Goal: Task Accomplishment & Management: Manage account settings

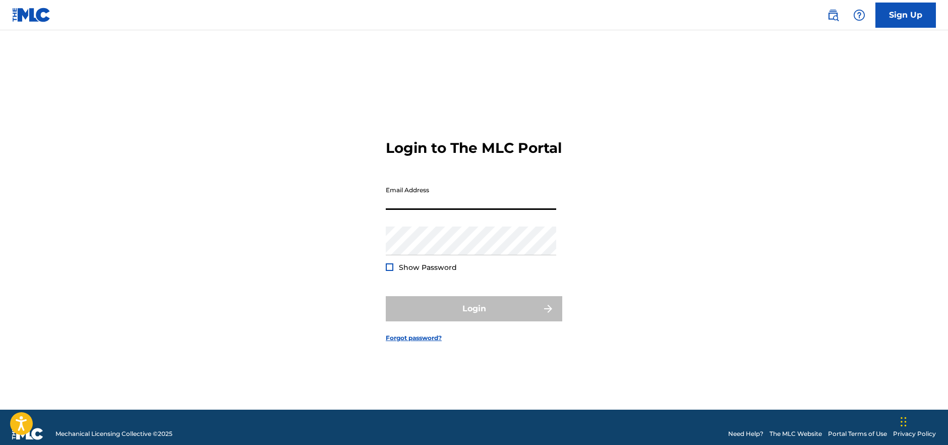
click at [211, 153] on div "Login to The MLC Portal Email Address Password Show Password Login Forgot passw…" at bounding box center [474, 232] width 706 height 354
click at [422, 210] on input "Email Address" at bounding box center [471, 195] width 170 height 29
type input "pipepuerto96@gmail.com"
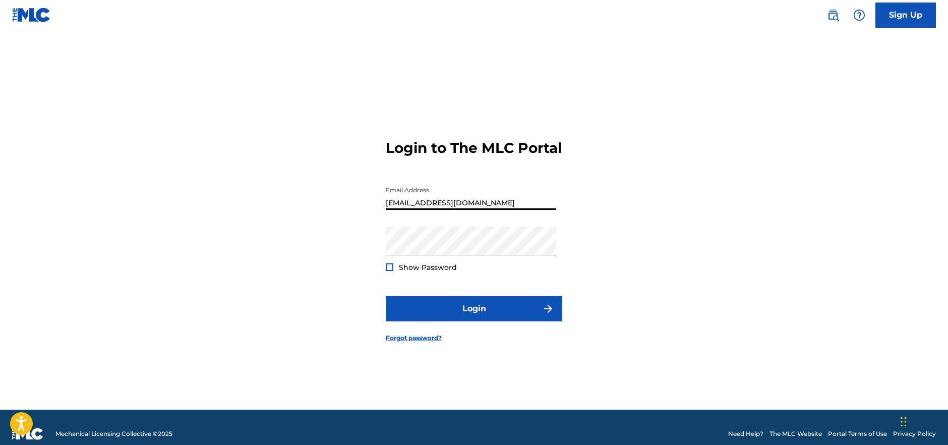
click at [387, 271] on div at bounding box center [390, 267] width 8 height 8
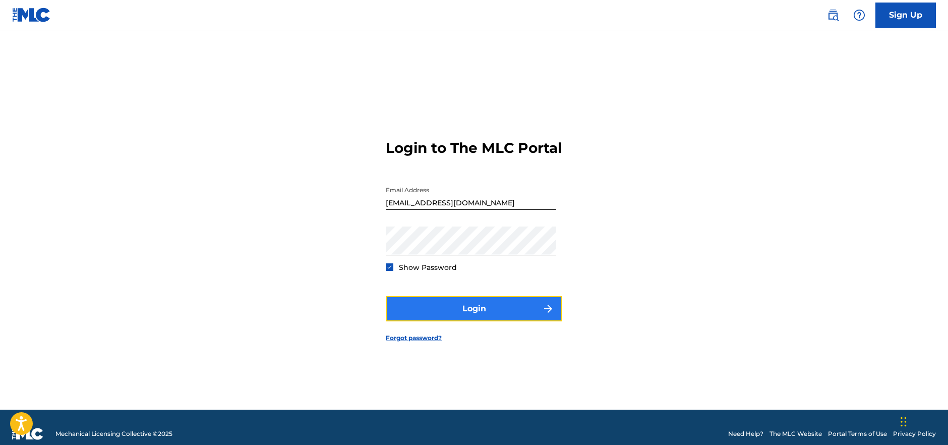
click at [453, 311] on button "Login" at bounding box center [474, 308] width 176 height 25
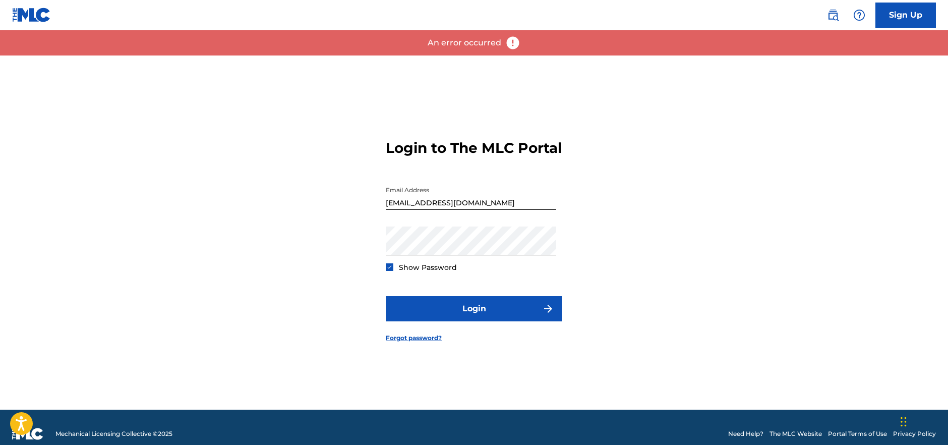
click at [389, 270] on img at bounding box center [390, 267] width 6 height 6
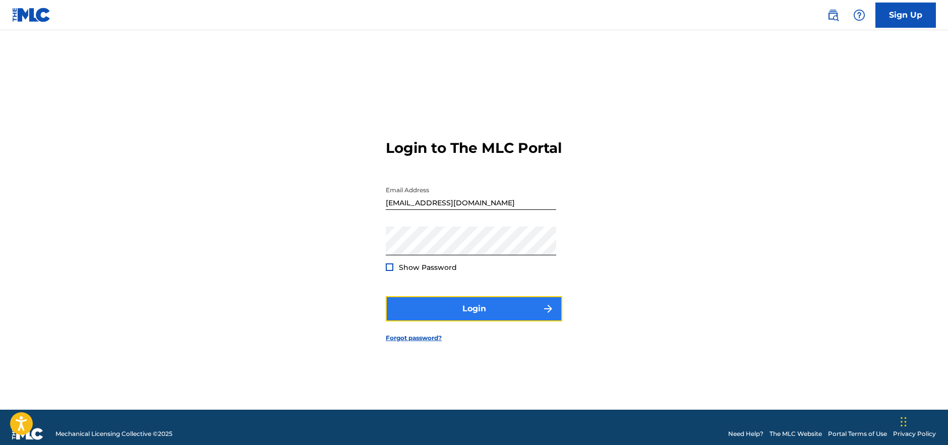
click at [476, 318] on button "Login" at bounding box center [474, 308] width 176 height 25
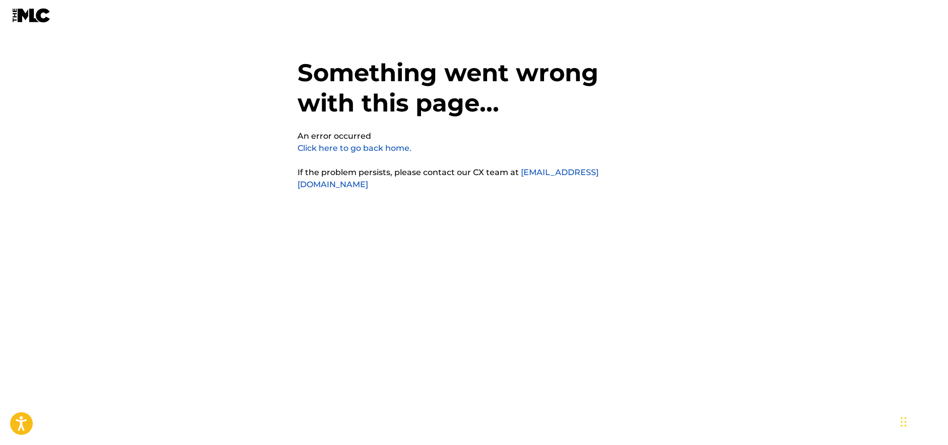
click at [382, 145] on link "Click here to go back home." at bounding box center [354, 148] width 114 height 10
click at [381, 147] on link "Click here to go back home." at bounding box center [354, 148] width 114 height 10
